Goal: Understand process/instructions

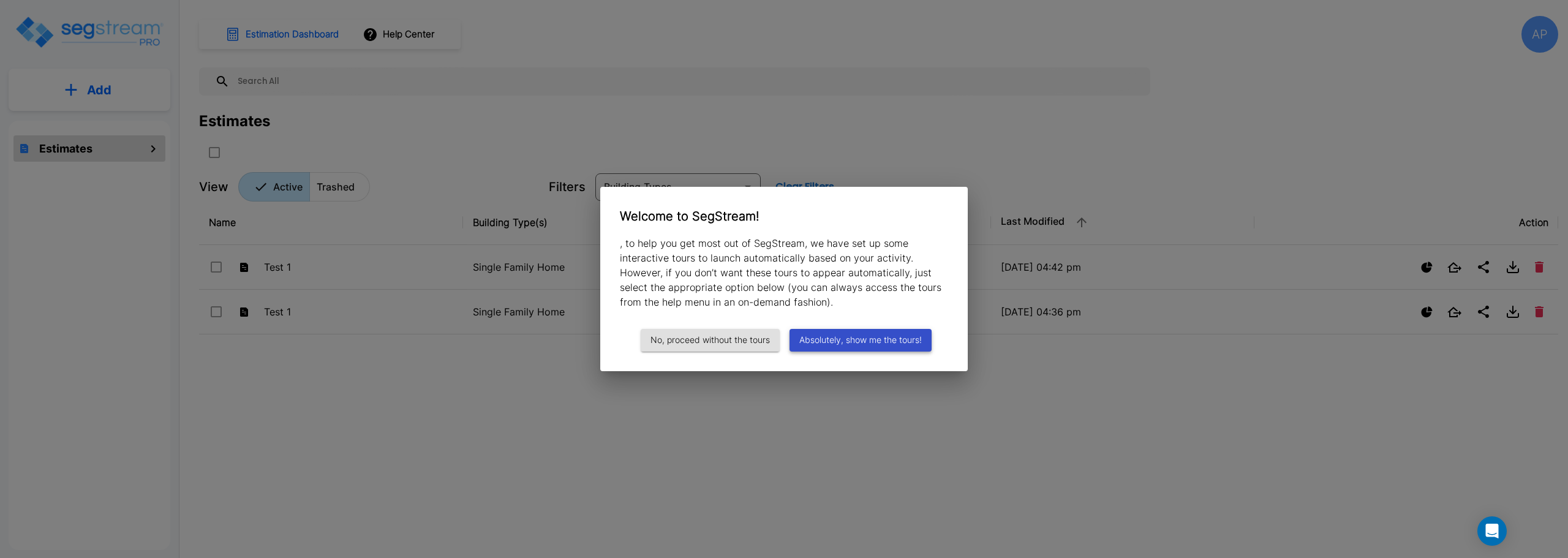
click at [858, 337] on button "Absolutely, show me the tours!" at bounding box center [860, 340] width 142 height 23
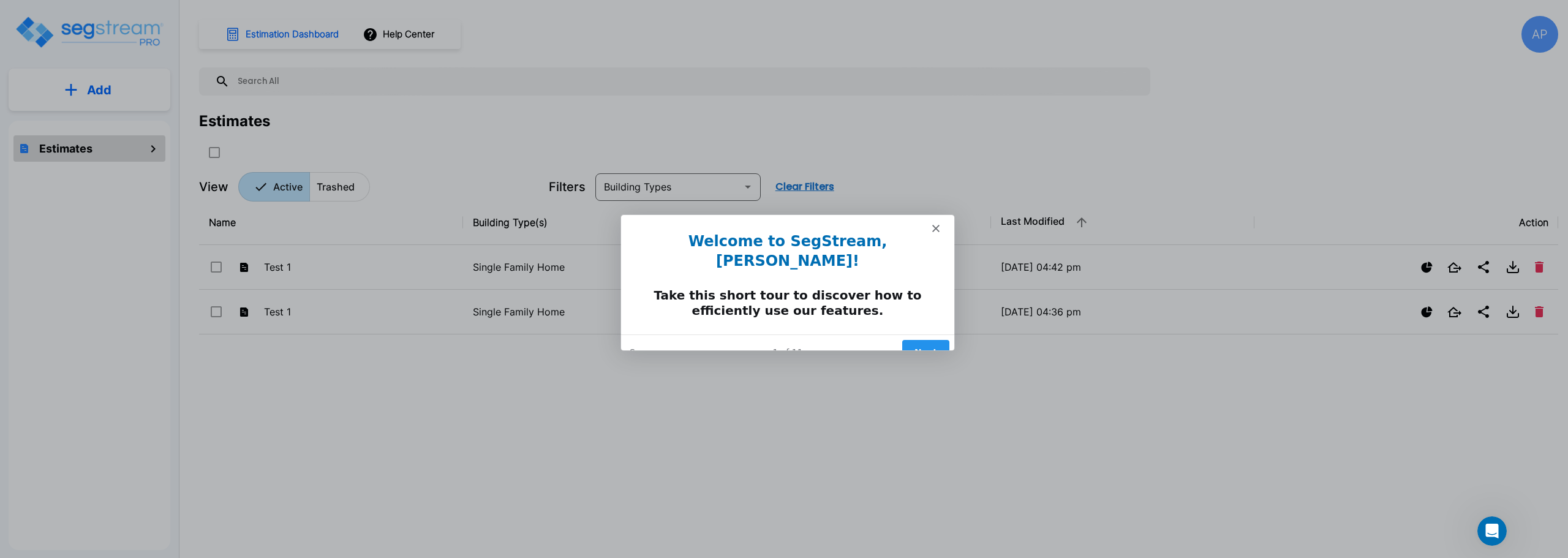
click at [922, 338] on button "Next" at bounding box center [925, 351] width 47 height 25
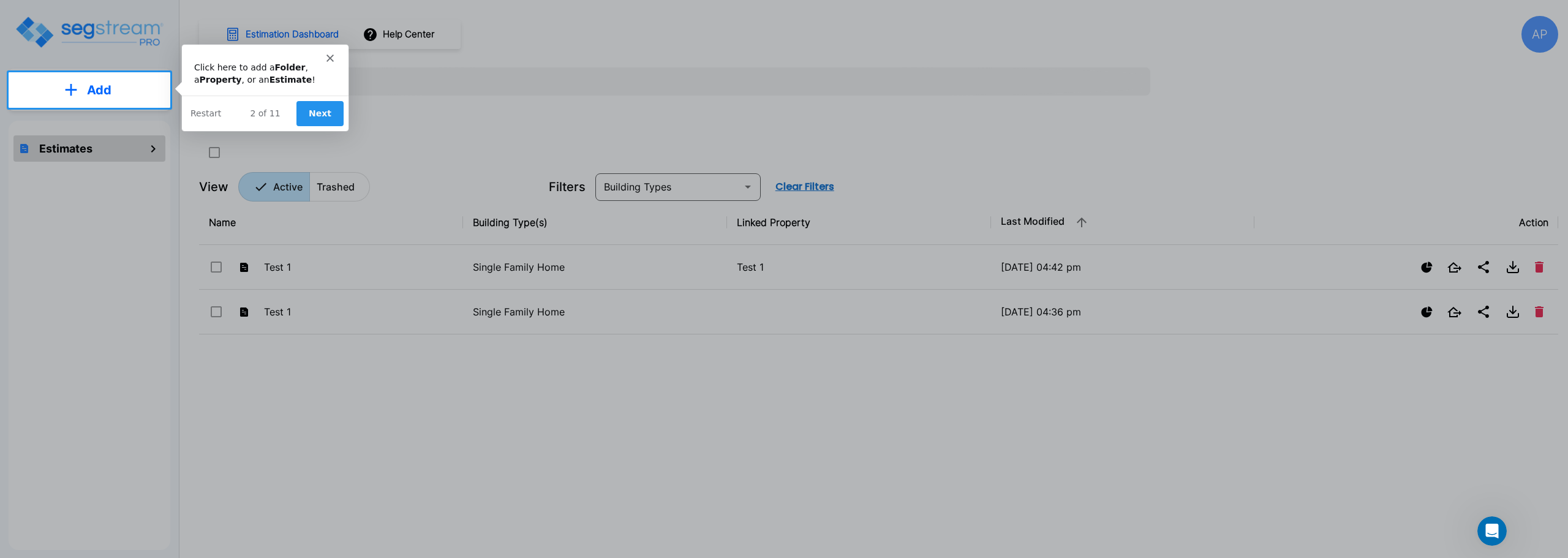
click at [320, 115] on button "Next" at bounding box center [319, 113] width 47 height 25
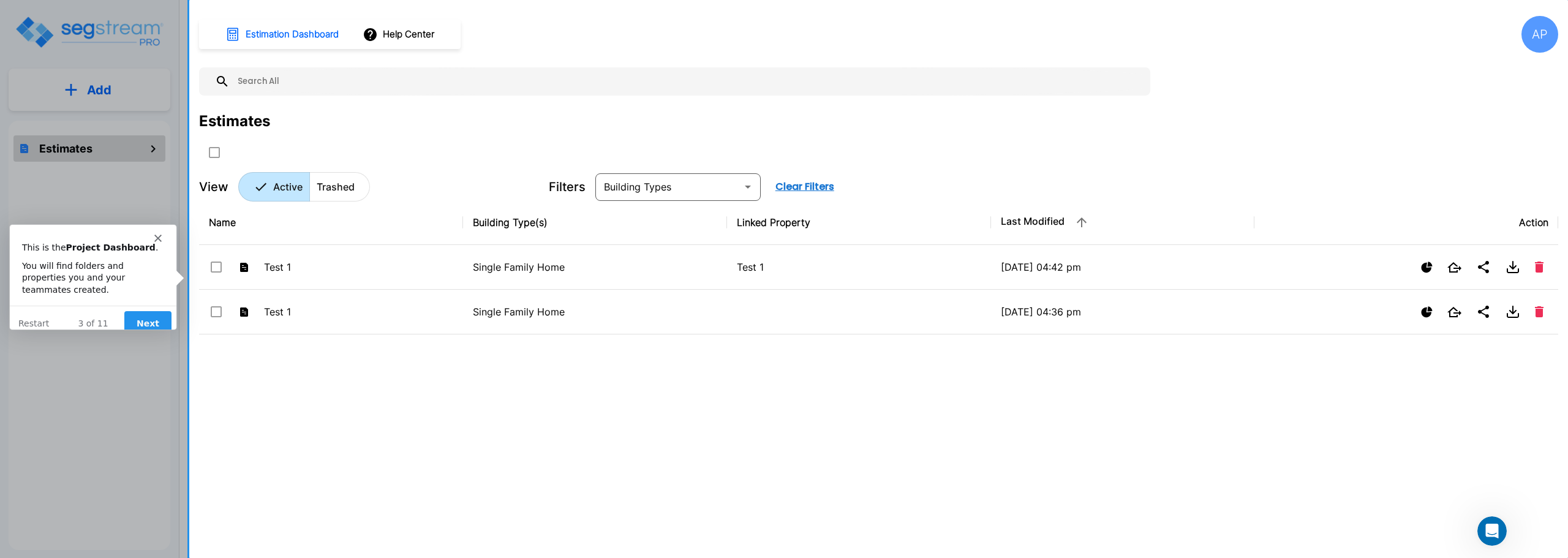
click at [138, 314] on button "Next" at bounding box center [147, 323] width 47 height 25
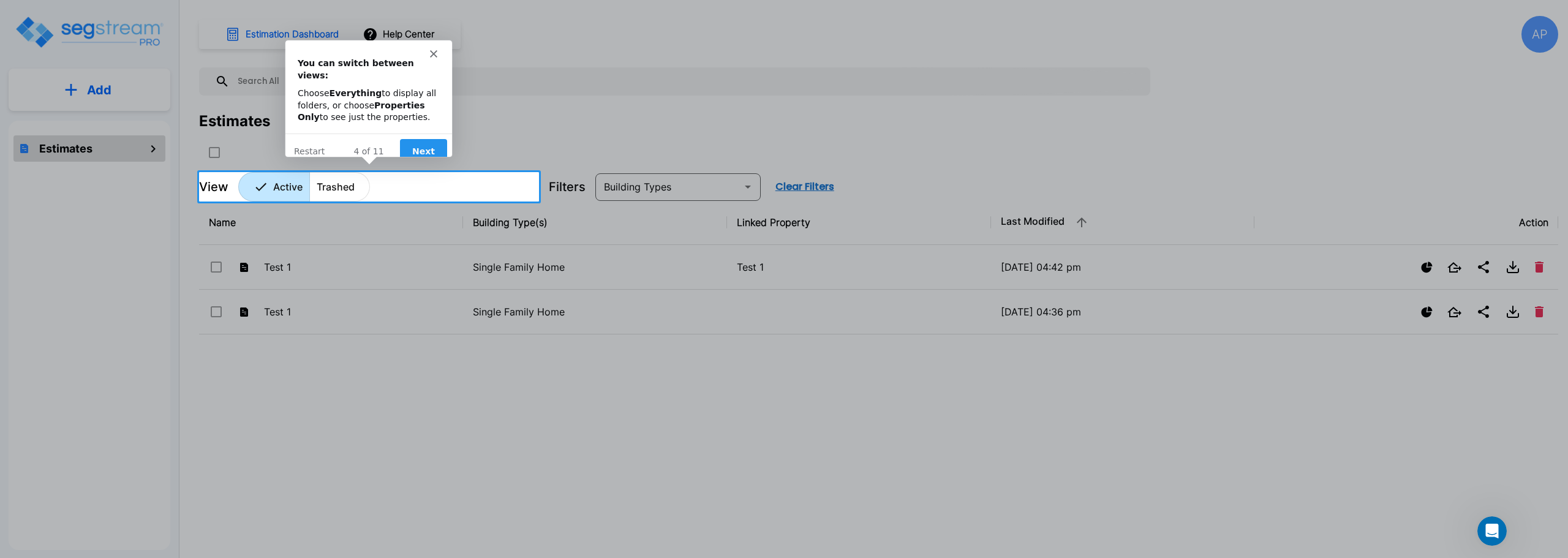
click at [430, 141] on button "Next" at bounding box center [423, 150] width 47 height 25
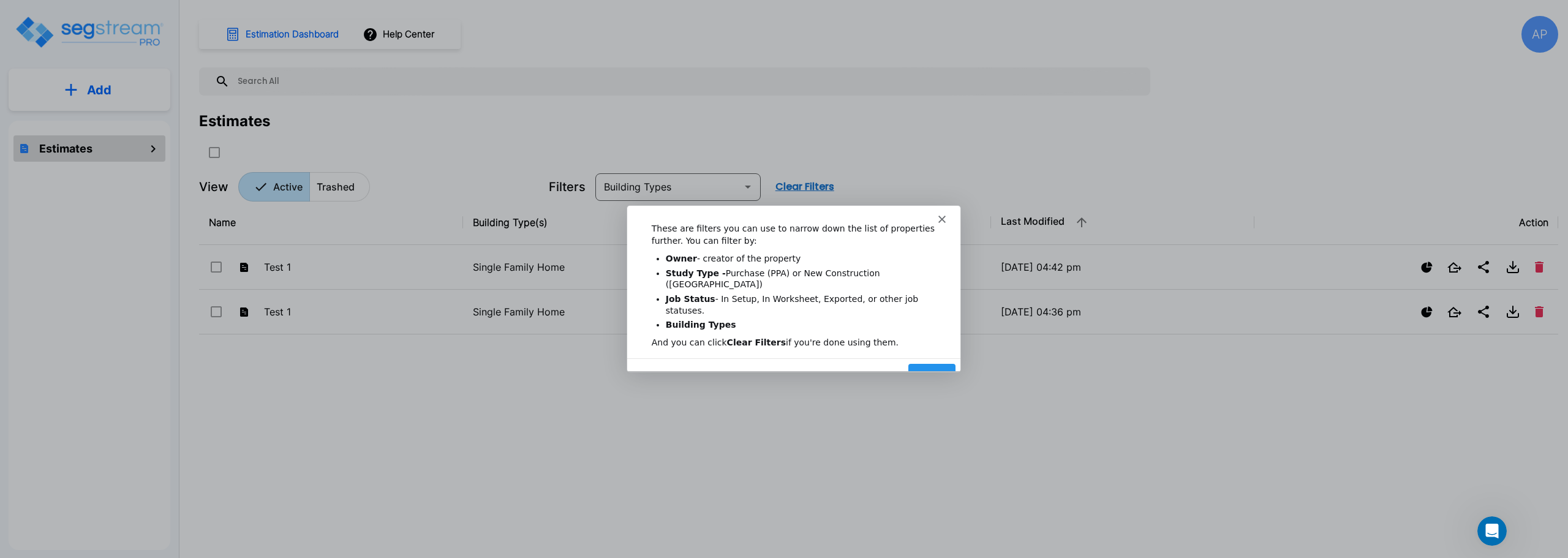
click at [589, 108] on div "Product tour overlay" at bounding box center [784, 279] width 1568 height 558
click at [936, 363] on button "Next" at bounding box center [931, 376] width 47 height 25
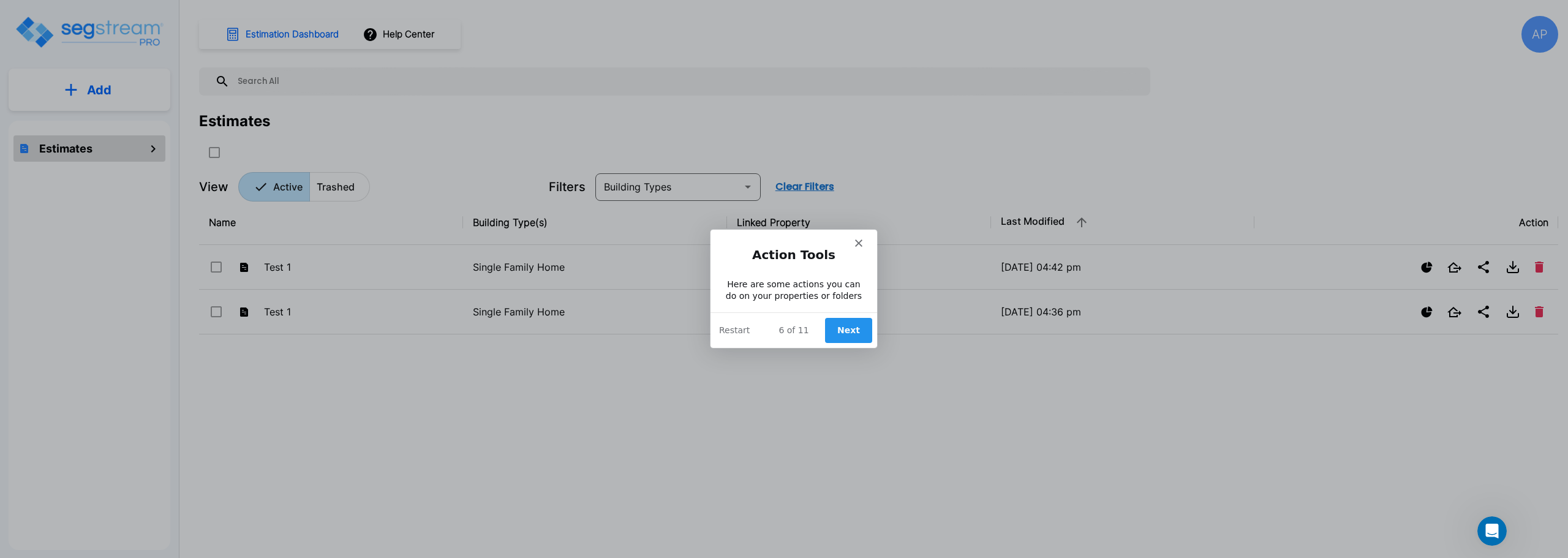
click at [857, 238] on div "Intercom messenger" at bounding box center [793, 238] width 166 height 17
click at [856, 330] on button "Next" at bounding box center [848, 330] width 47 height 25
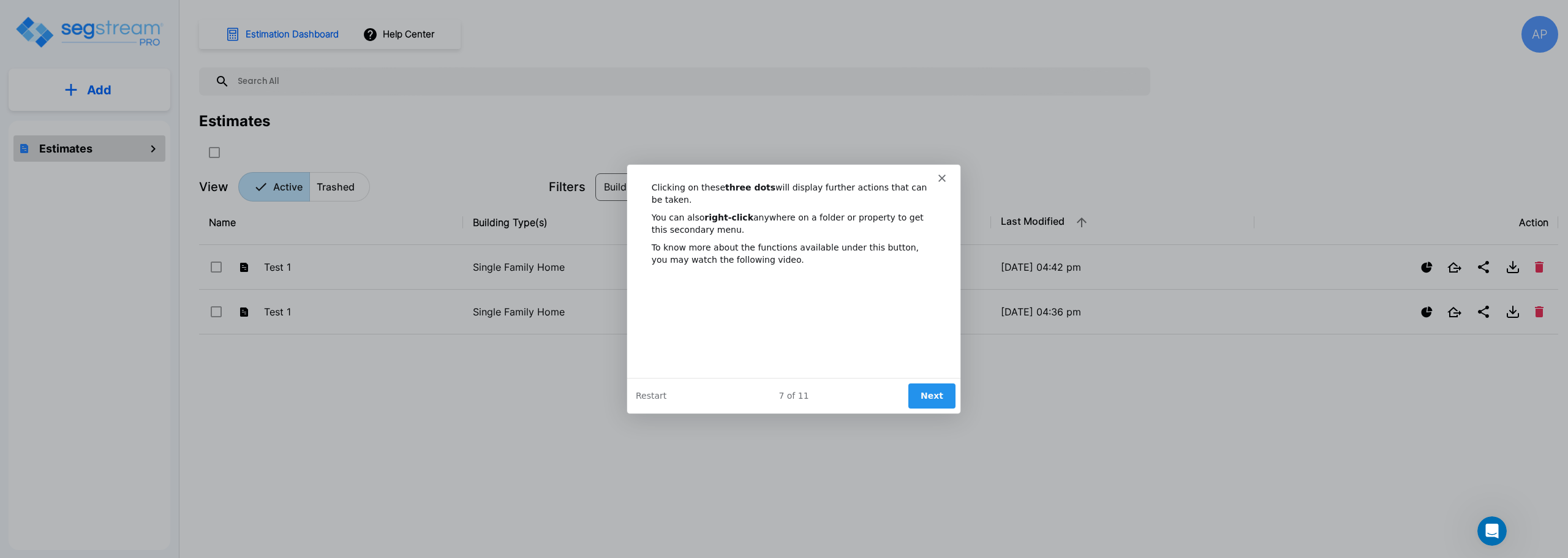
click at [934, 396] on button "Next" at bounding box center [931, 394] width 47 height 25
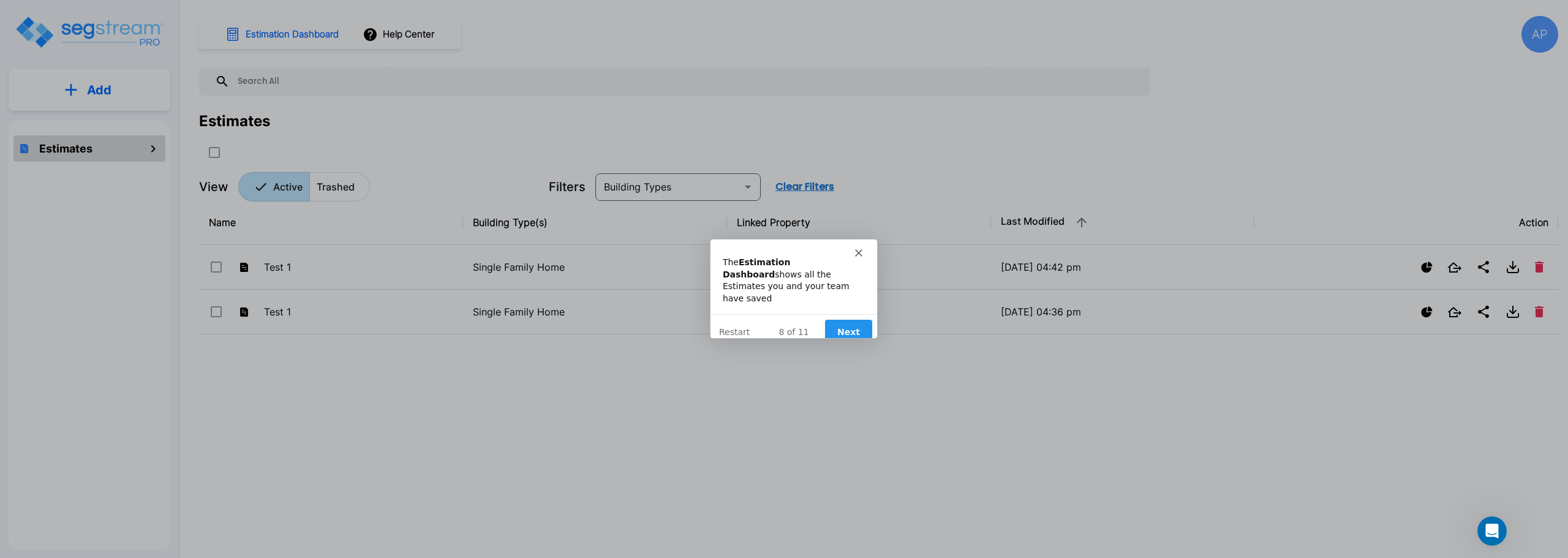
click at [859, 319] on button "Next" at bounding box center [848, 332] width 47 height 25
click at [851, 325] on button "Next" at bounding box center [848, 338] width 47 height 25
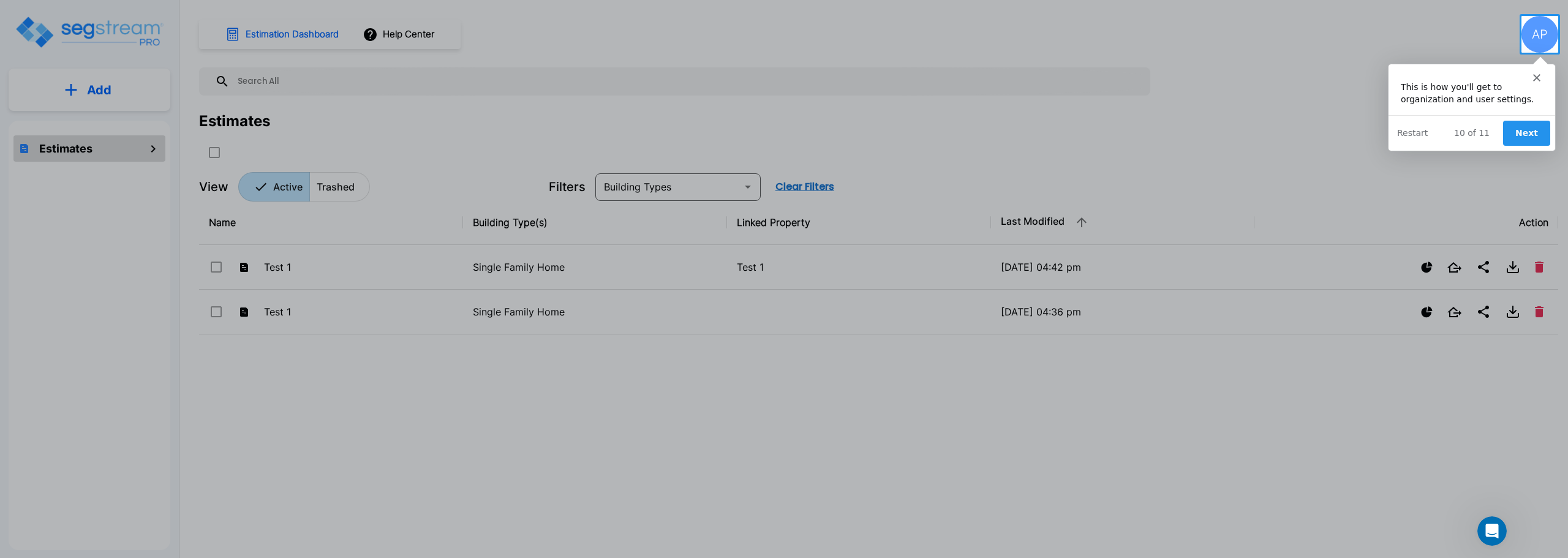
click at [1520, 131] on button "Next" at bounding box center [1526, 133] width 47 height 25
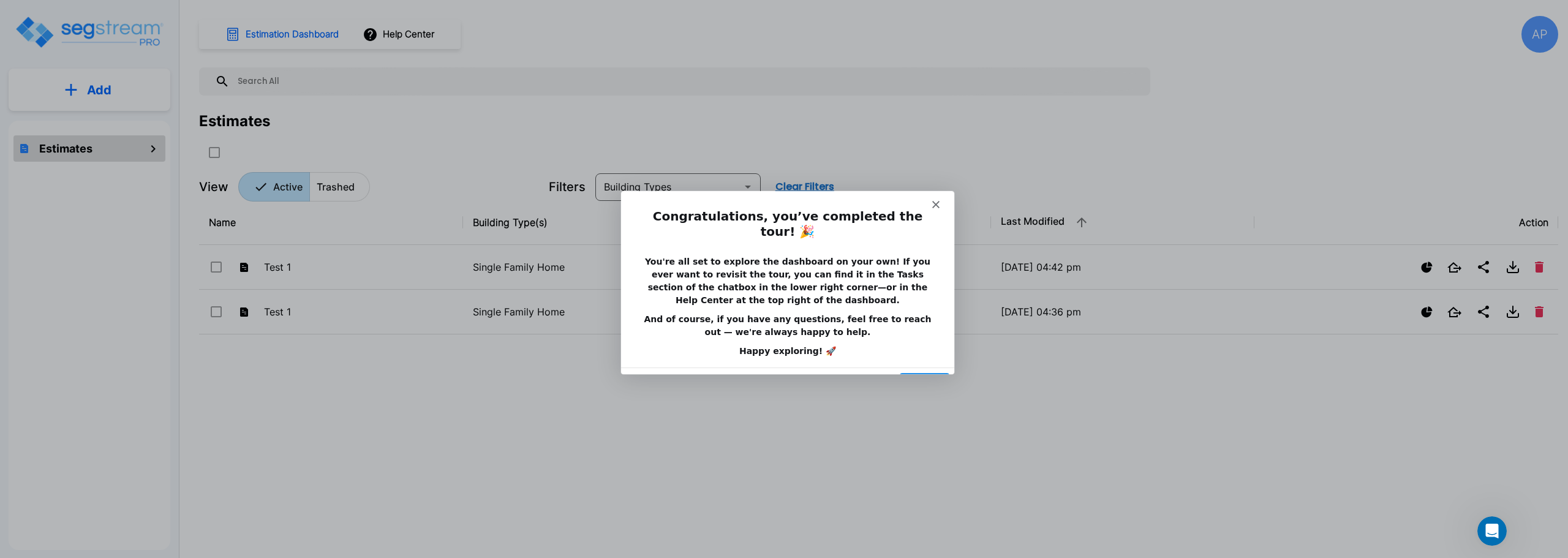
click at [922, 372] on button "Done" at bounding box center [924, 384] width 49 height 25
